Goal: Find specific page/section: Find specific page/section

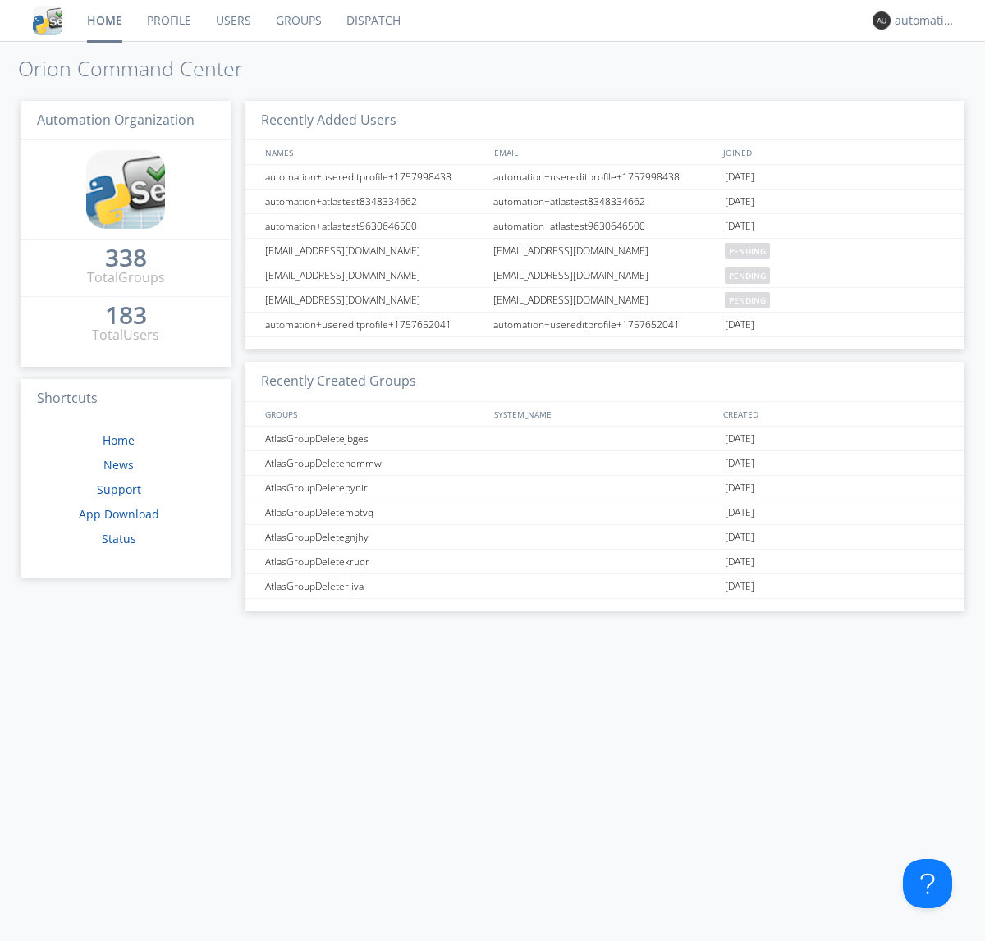
click at [372, 21] on link "Dispatch" at bounding box center [373, 20] width 79 height 41
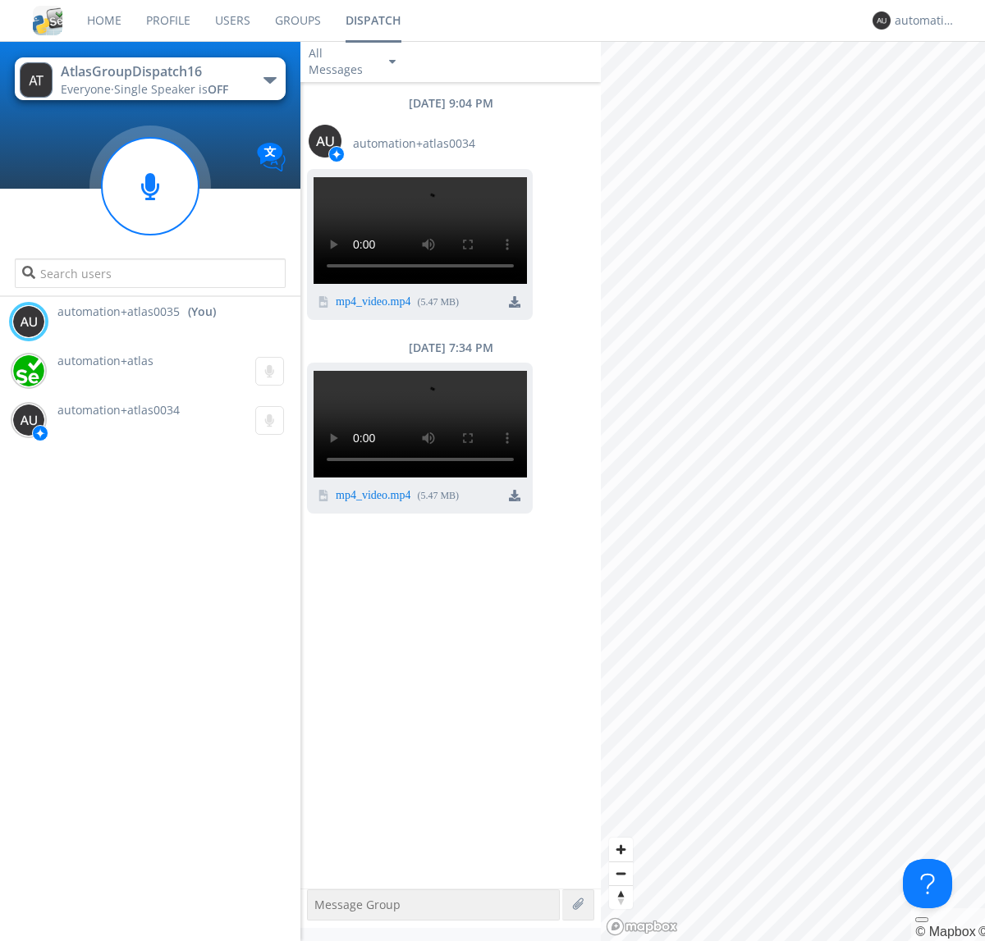
scroll to position [176, 0]
click at [269, 80] on div "button" at bounding box center [269, 80] width 13 height 7
click at [0, 0] on span "AtlasGroupDispatch17" at bounding box center [0, 0] width 0 height 0
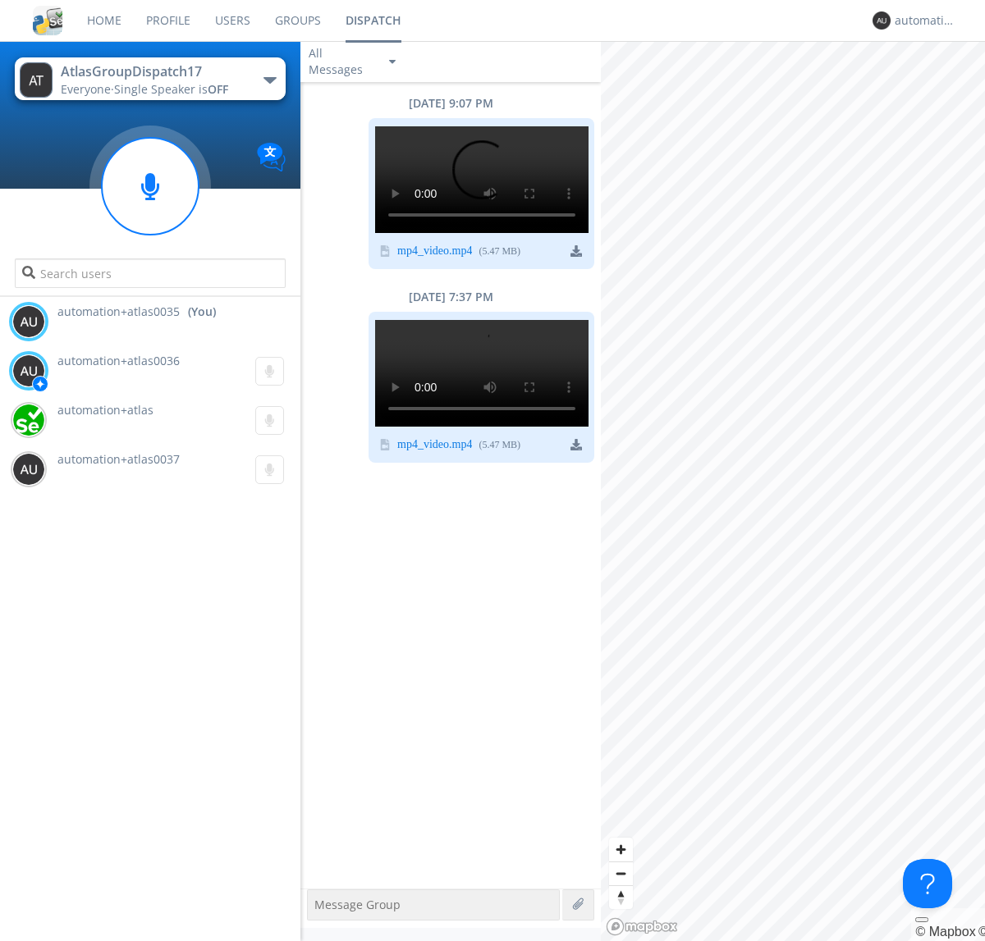
scroll to position [126, 0]
click at [921, 21] on div "automation+atlas0035" at bounding box center [926, 20] width 62 height 16
